Goal: Feedback & Contribution: Leave review/rating

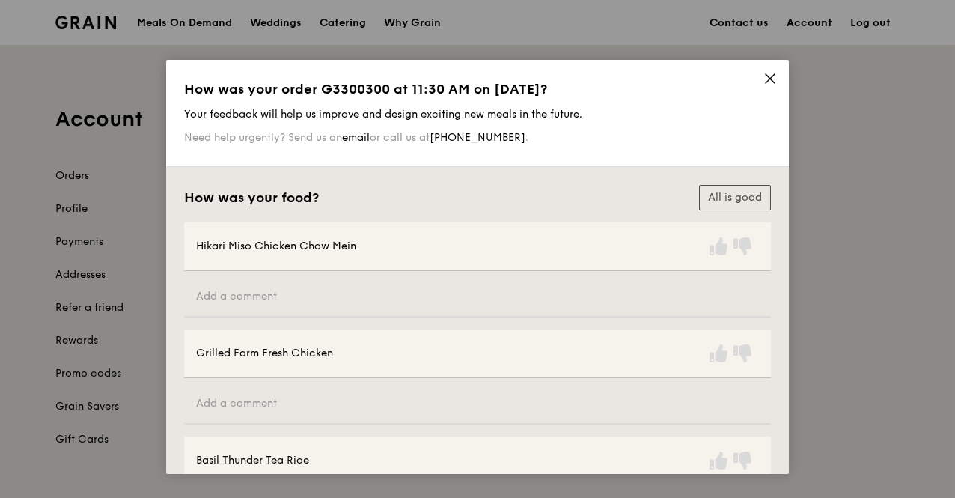
drag, startPoint x: 713, startPoint y: 245, endPoint x: 713, endPoint y: 281, distance: 35.9
click at [714, 246] on icon at bounding box center [719, 246] width 18 height 18
click at [714, 357] on icon at bounding box center [719, 353] width 18 height 18
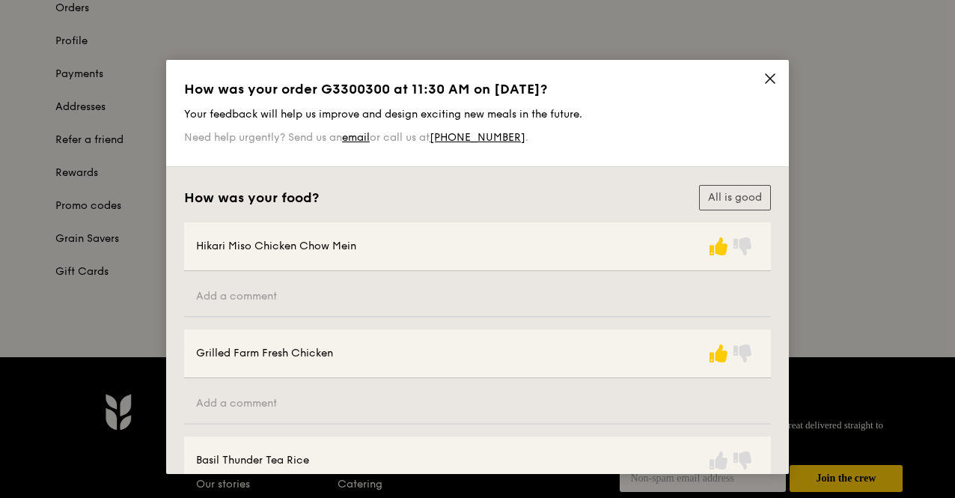
scroll to position [169, 0]
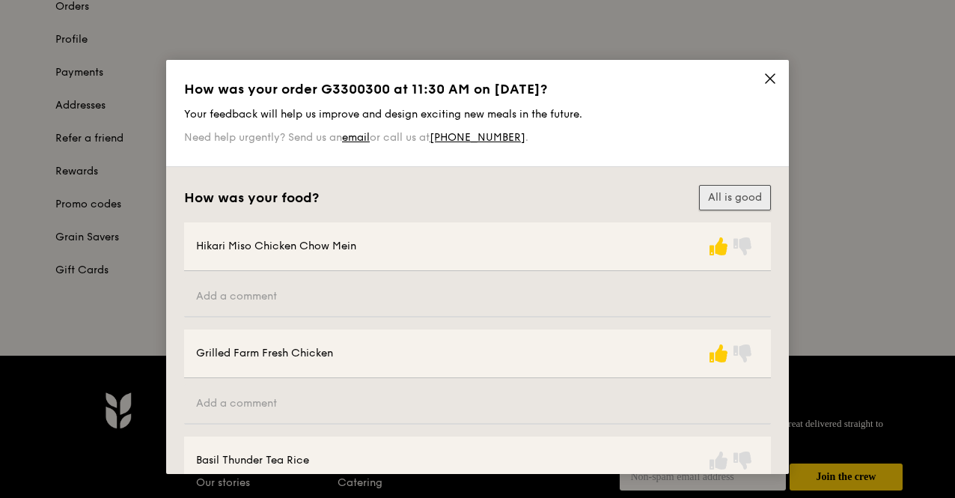
click at [728, 195] on button "All is good" at bounding box center [735, 197] width 72 height 25
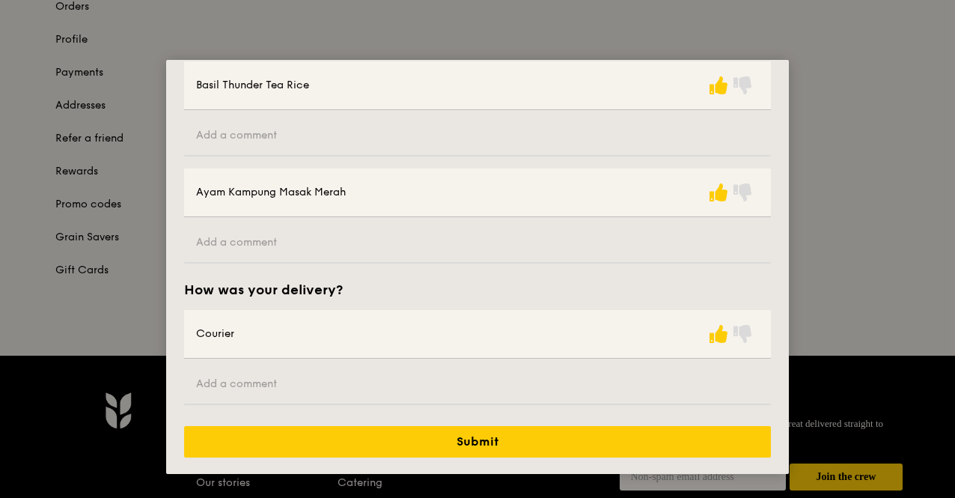
scroll to position [376, 0]
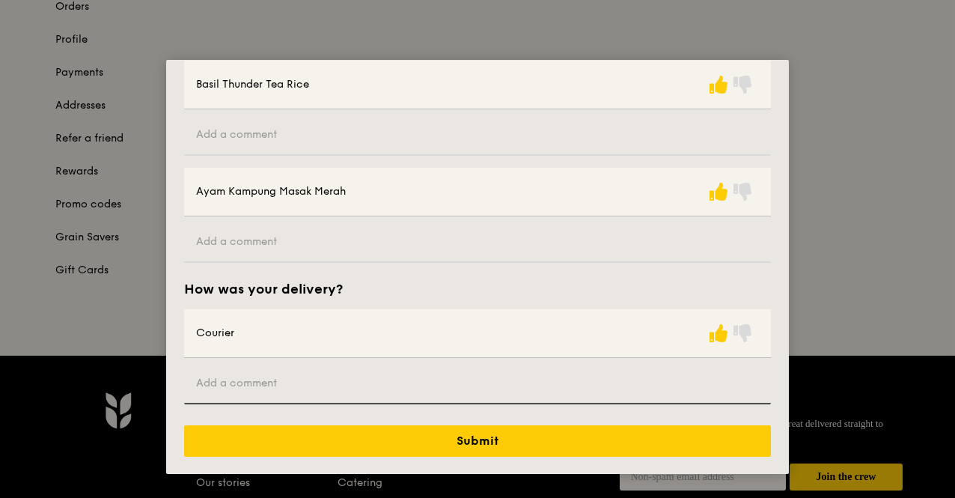
click at [585, 389] on input "text" at bounding box center [477, 384] width 587 height 40
type input "I"
click at [267, 380] on input "Everyone were delighted!!!" at bounding box center [477, 384] width 587 height 40
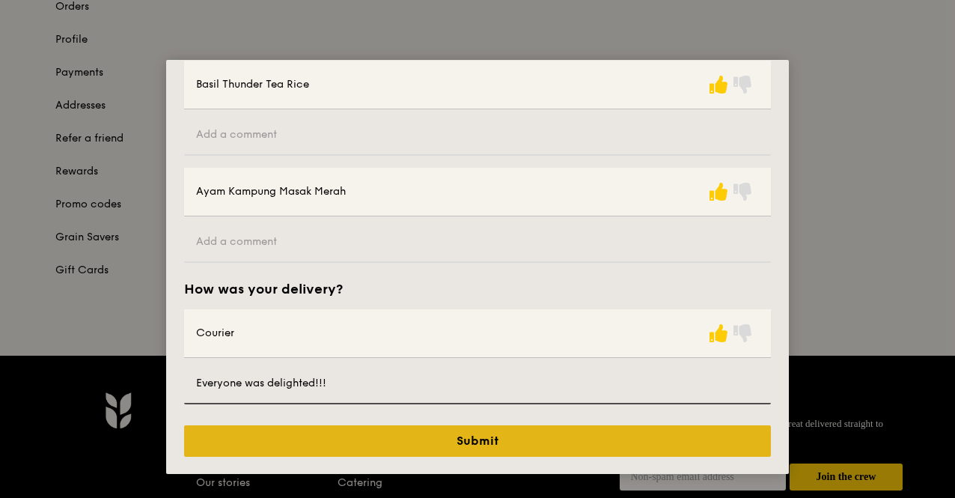
type input "Everyone was delighted!!!"
click at [375, 441] on button "Submit" at bounding box center [477, 440] width 587 height 31
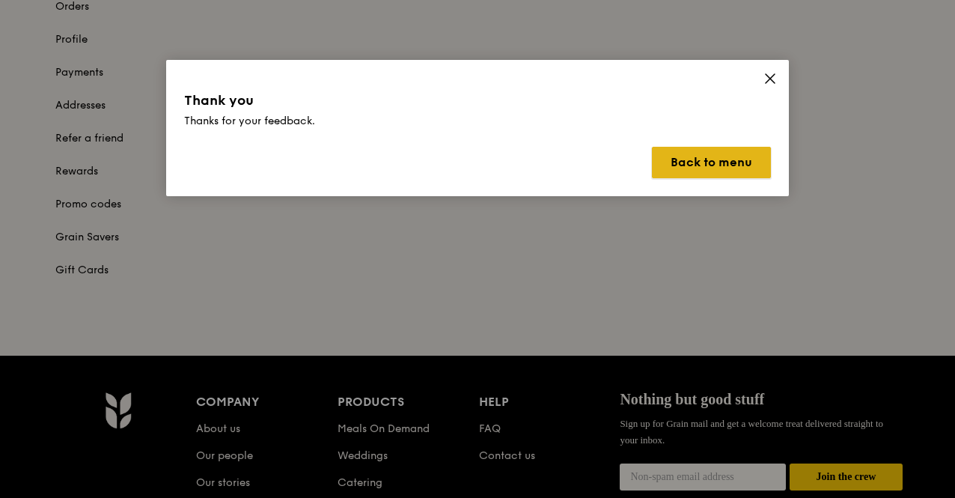
click at [716, 162] on button "Back to menu" at bounding box center [711, 162] width 119 height 31
